Goal: Information Seeking & Learning: Find specific page/section

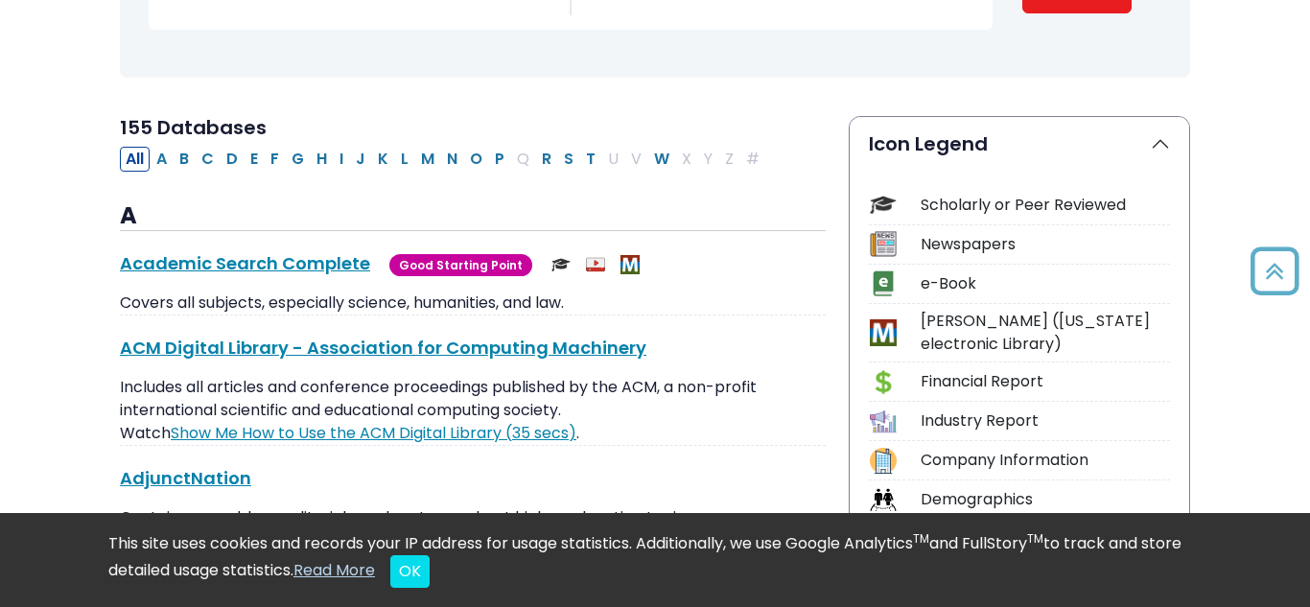
scroll to position [353, 0]
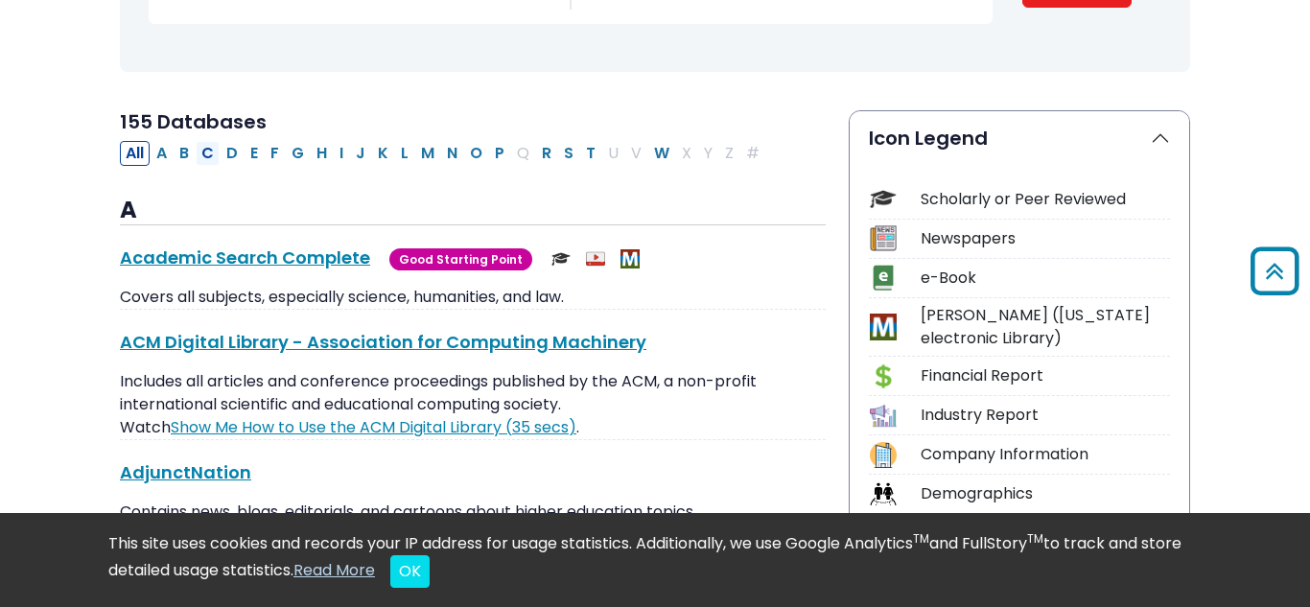
click at [206, 153] on button "C" at bounding box center [208, 153] width 24 height 25
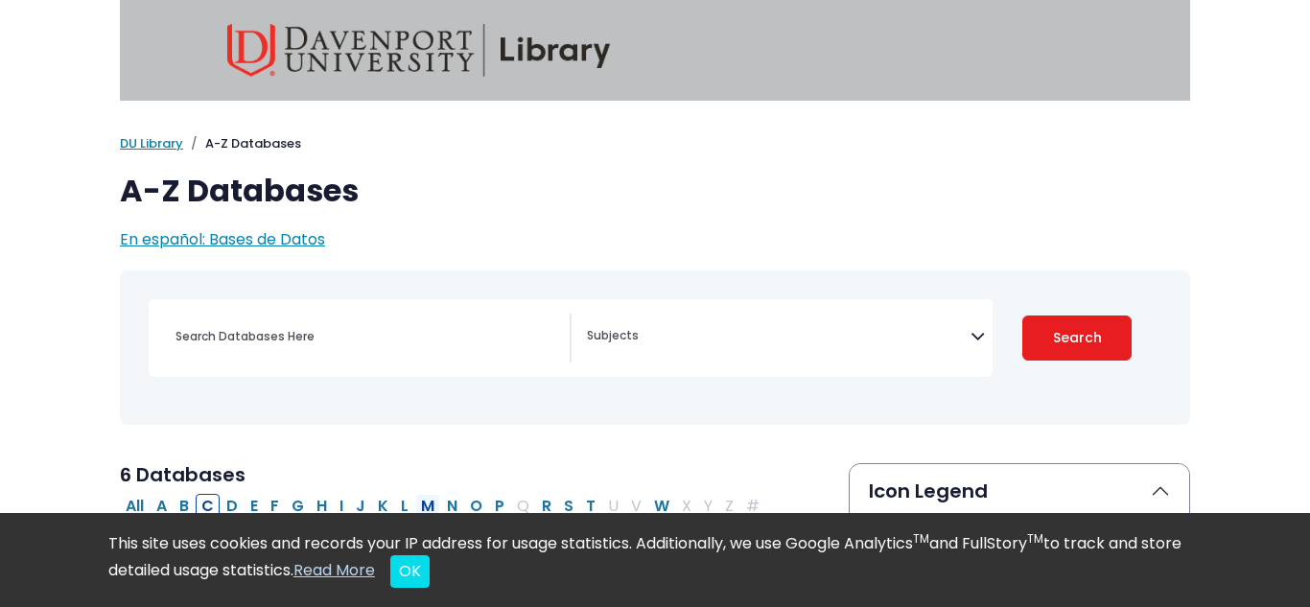
click at [431, 505] on button "M" at bounding box center [427, 506] width 25 height 25
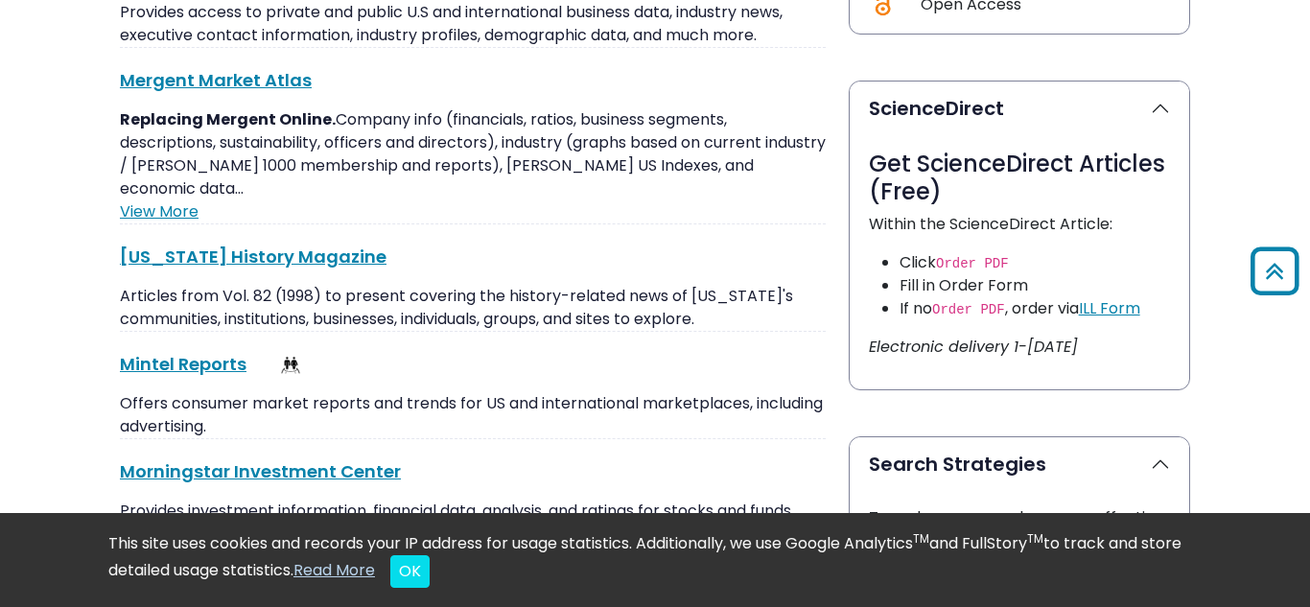
scroll to position [961, 0]
click at [204, 351] on link "Mintel Reports This link opens in a new window" at bounding box center [183, 363] width 127 height 24
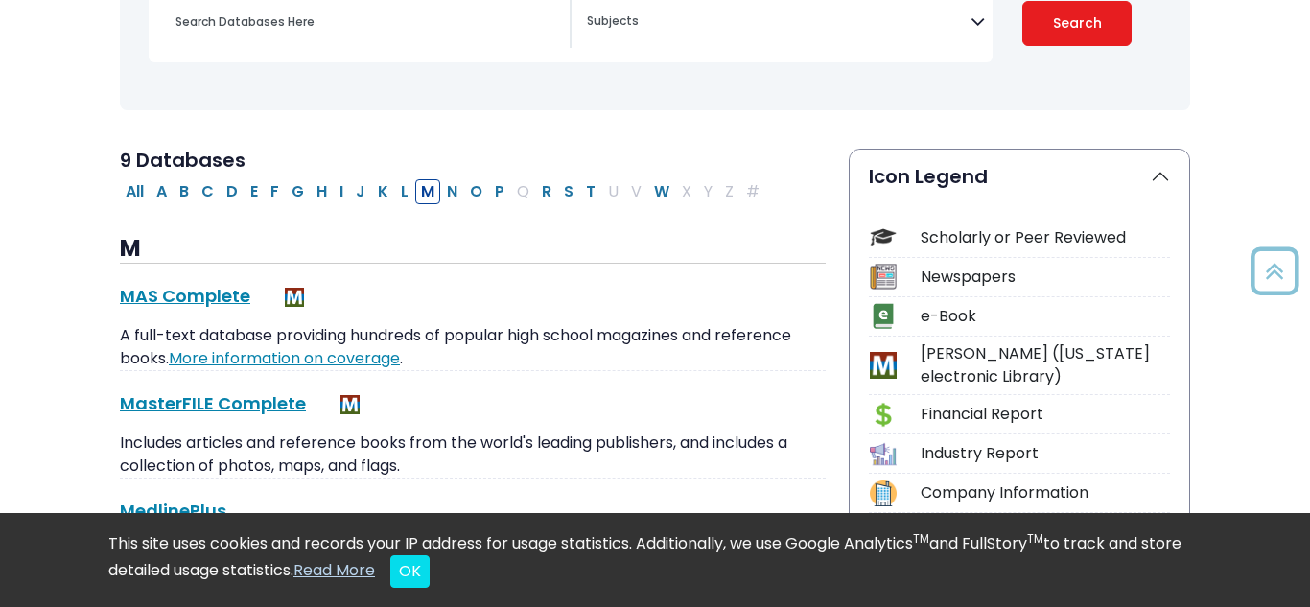
scroll to position [318, 0]
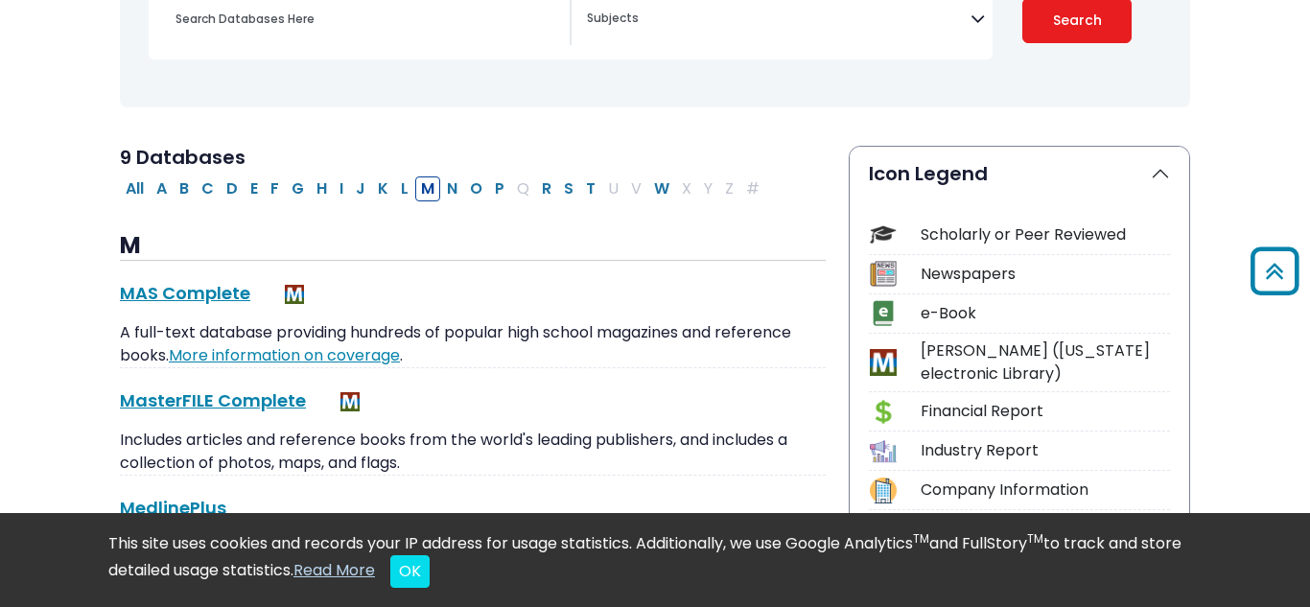
click at [979, 19] on icon "Search filters" at bounding box center [978, 15] width 14 height 29
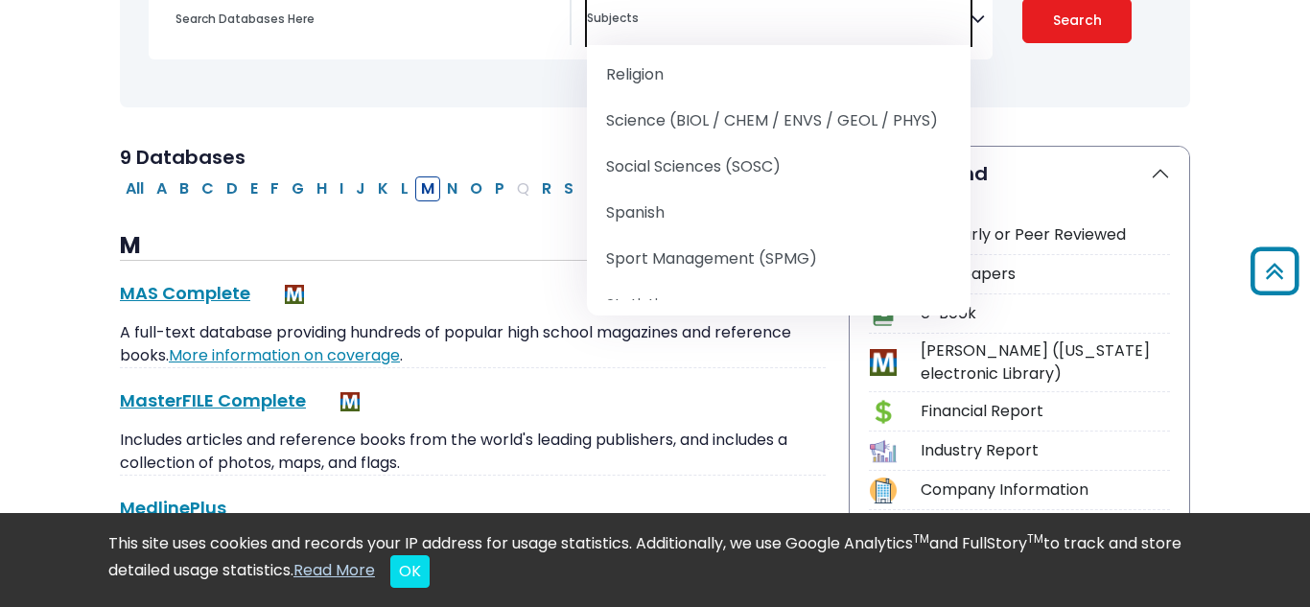
scroll to position [2337, 0]
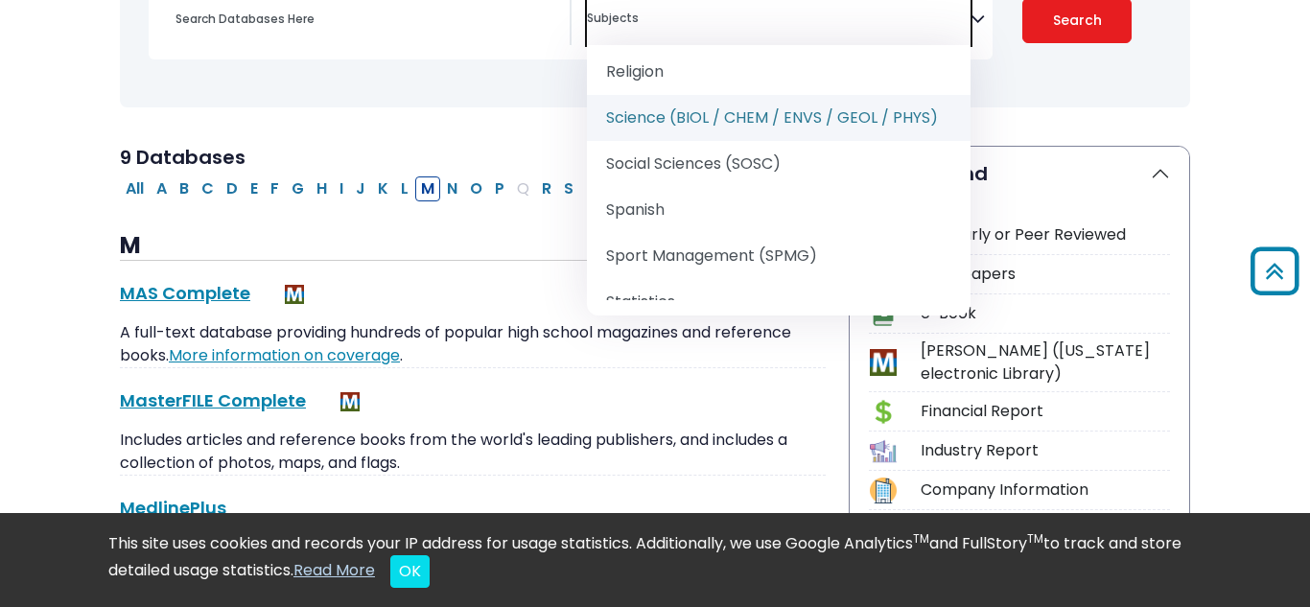
select select "219084"
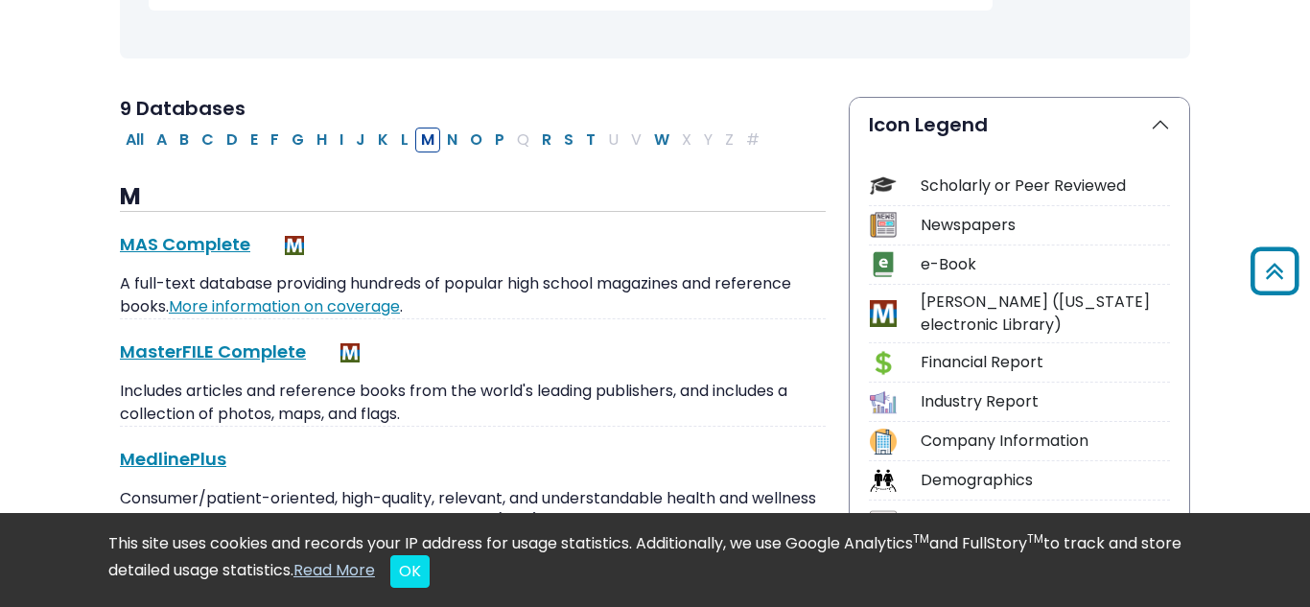
scroll to position [367, 0]
click at [145, 128] on button "All" at bounding box center [135, 139] width 30 height 25
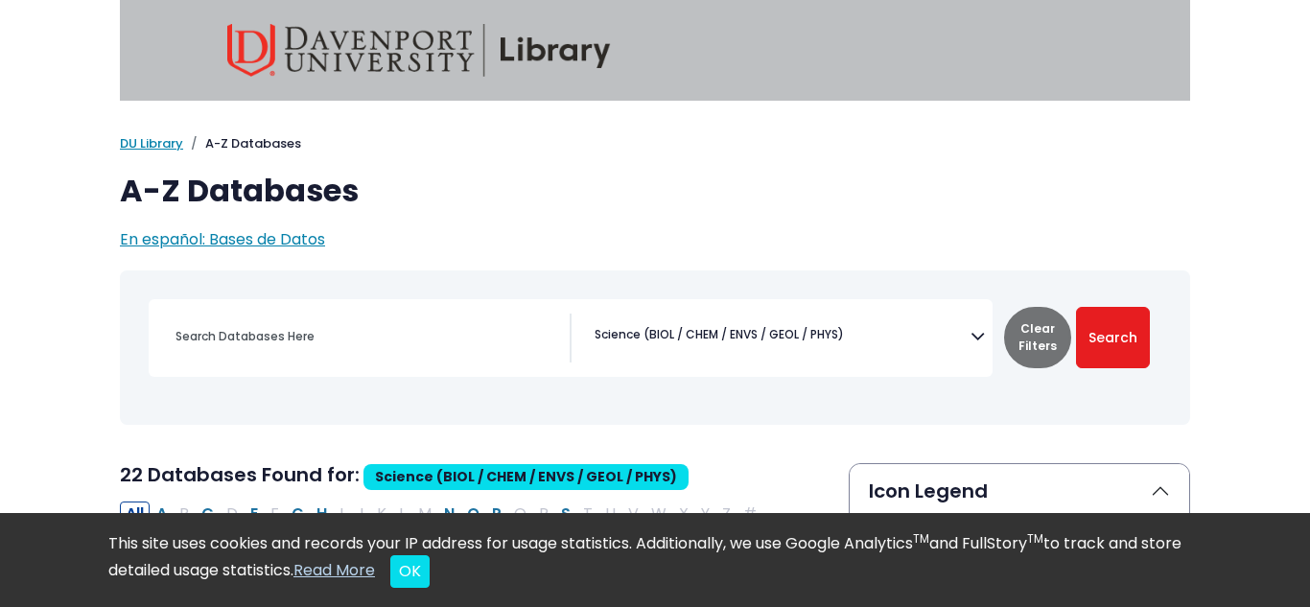
scroll to position [10, 0]
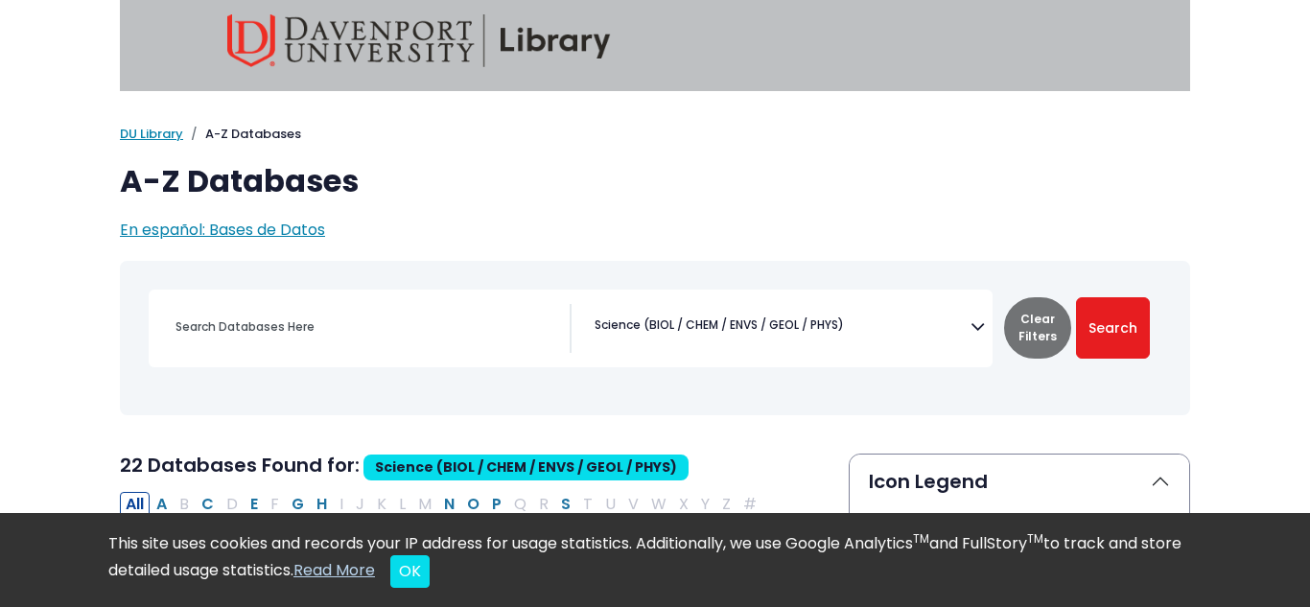
click at [532, 41] on img at bounding box center [419, 40] width 384 height 53
